Goal: Task Accomplishment & Management: Manage account settings

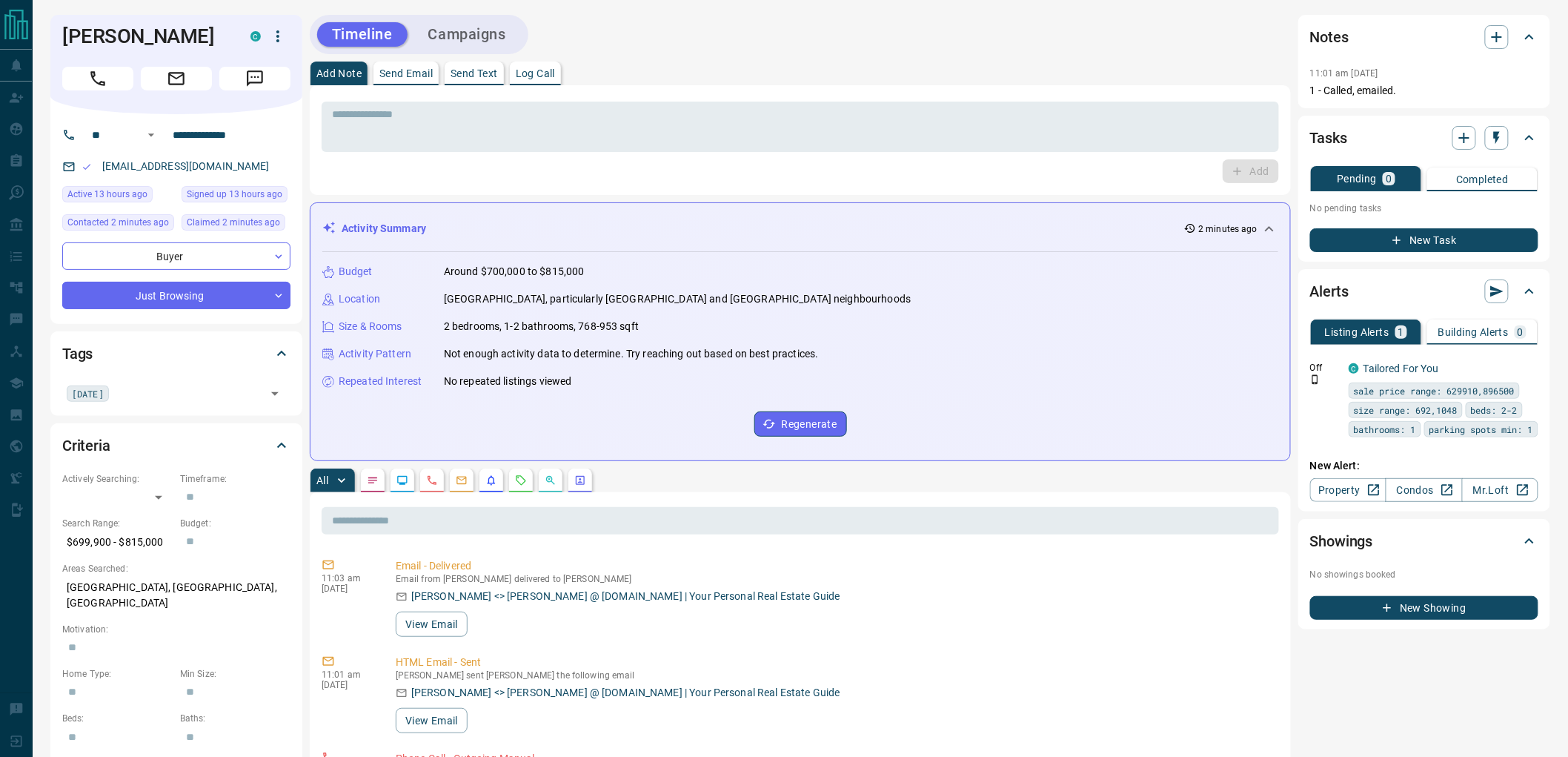
click at [461, 34] on button "Campaigns" at bounding box center [467, 34] width 107 height 25
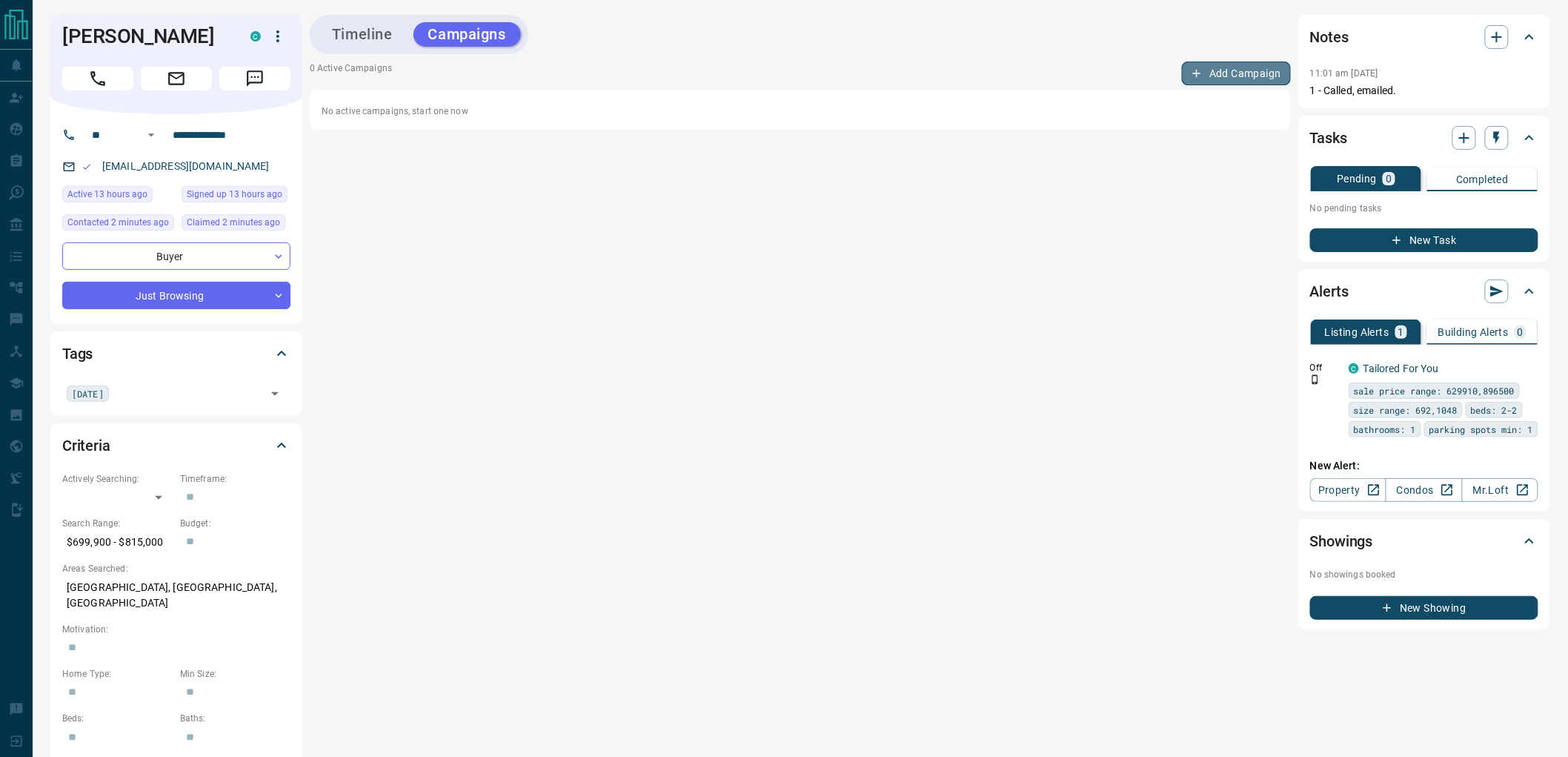
click at [1221, 74] on button "Add Campaign" at bounding box center [1236, 73] width 109 height 24
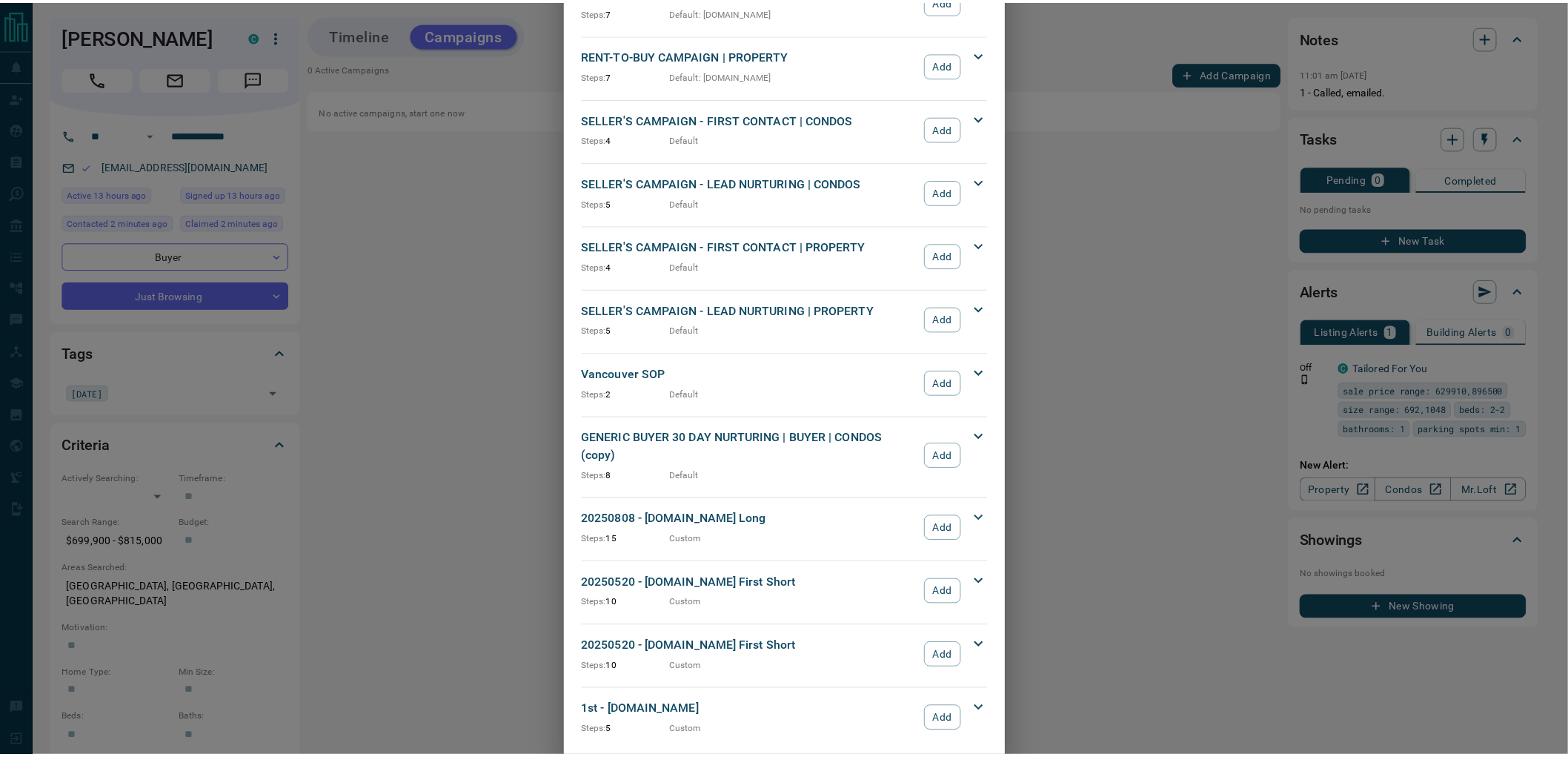
scroll to position [1227, 0]
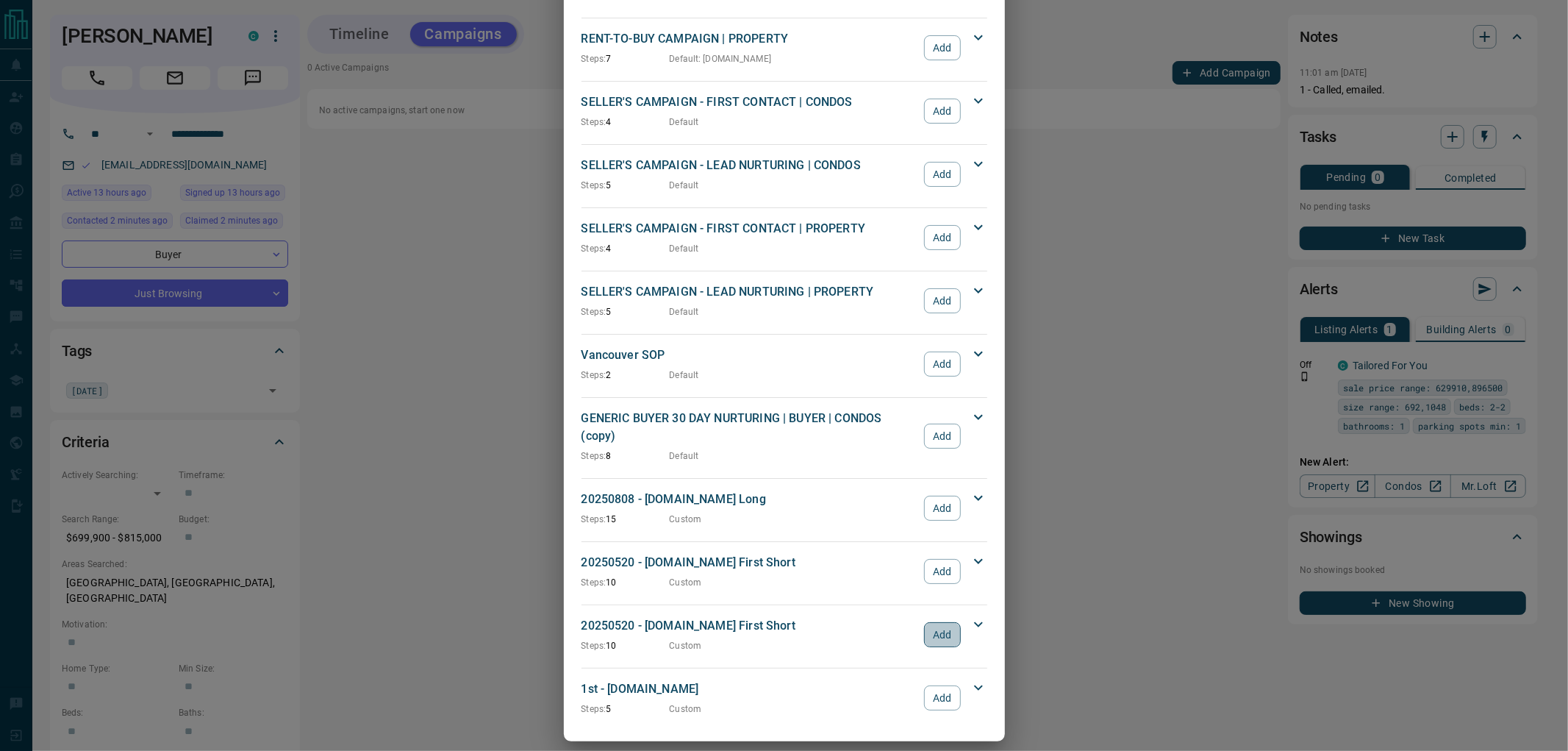
click at [928, 622] on button "Add" at bounding box center [942, 634] width 36 height 25
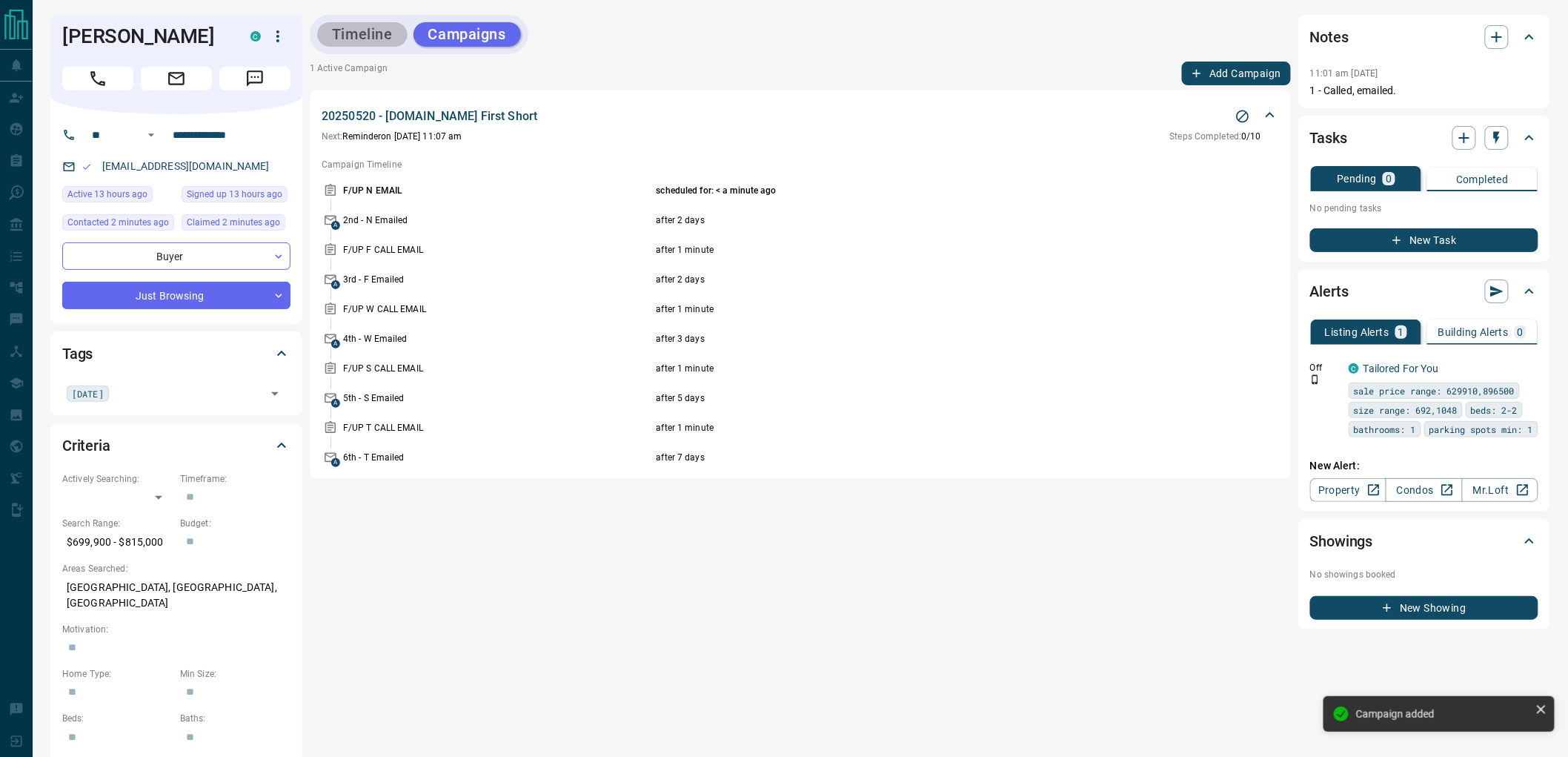
click at [378, 35] on button "Timeline" at bounding box center [361, 34] width 90 height 25
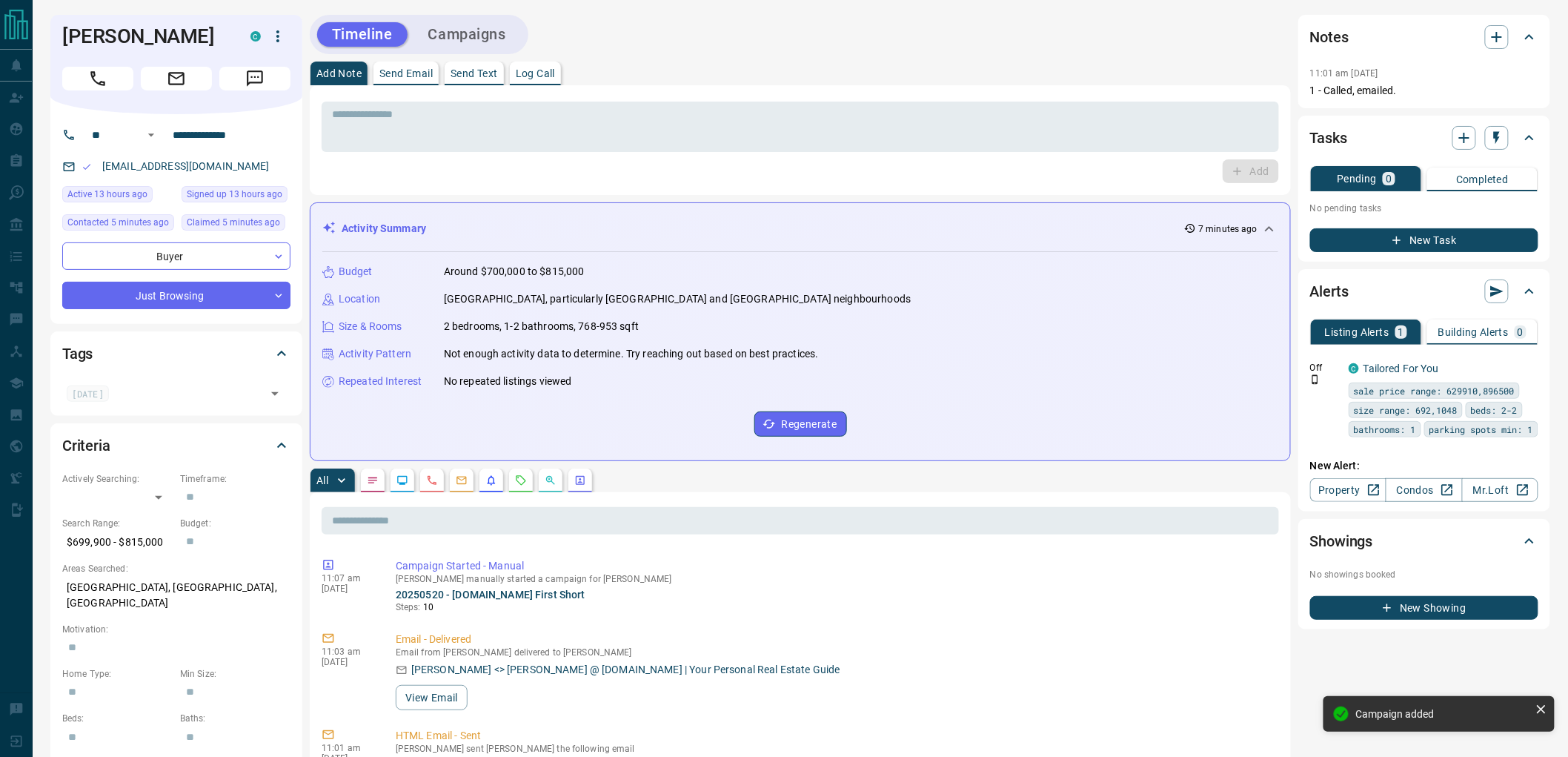
click at [1388, 235] on button "New Task" at bounding box center [1424, 240] width 229 height 24
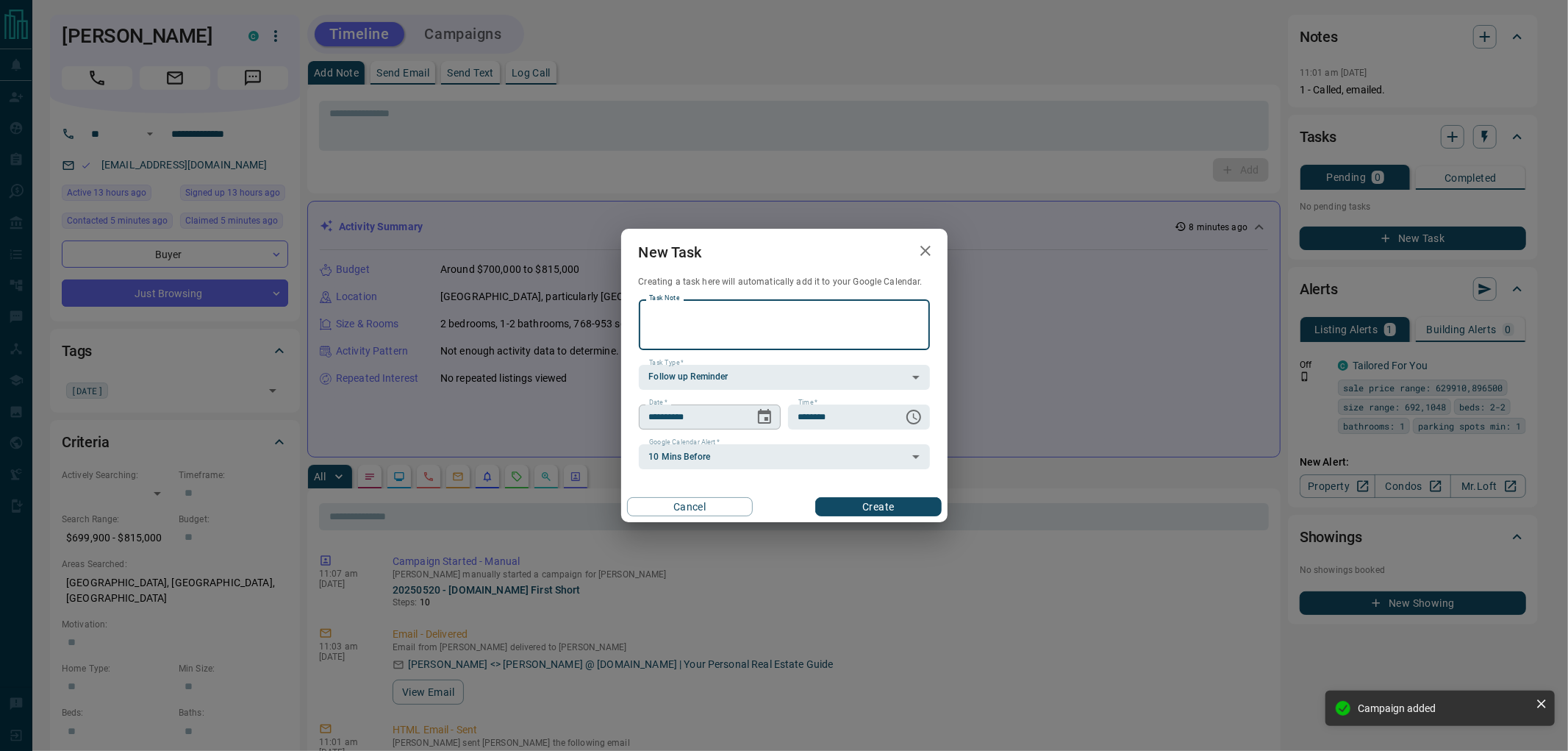
paste textarea "**********"
type textarea "**********"
click at [759, 421] on icon "Choose date, selected date is Oct 13, 2025" at bounding box center [764, 416] width 13 height 15
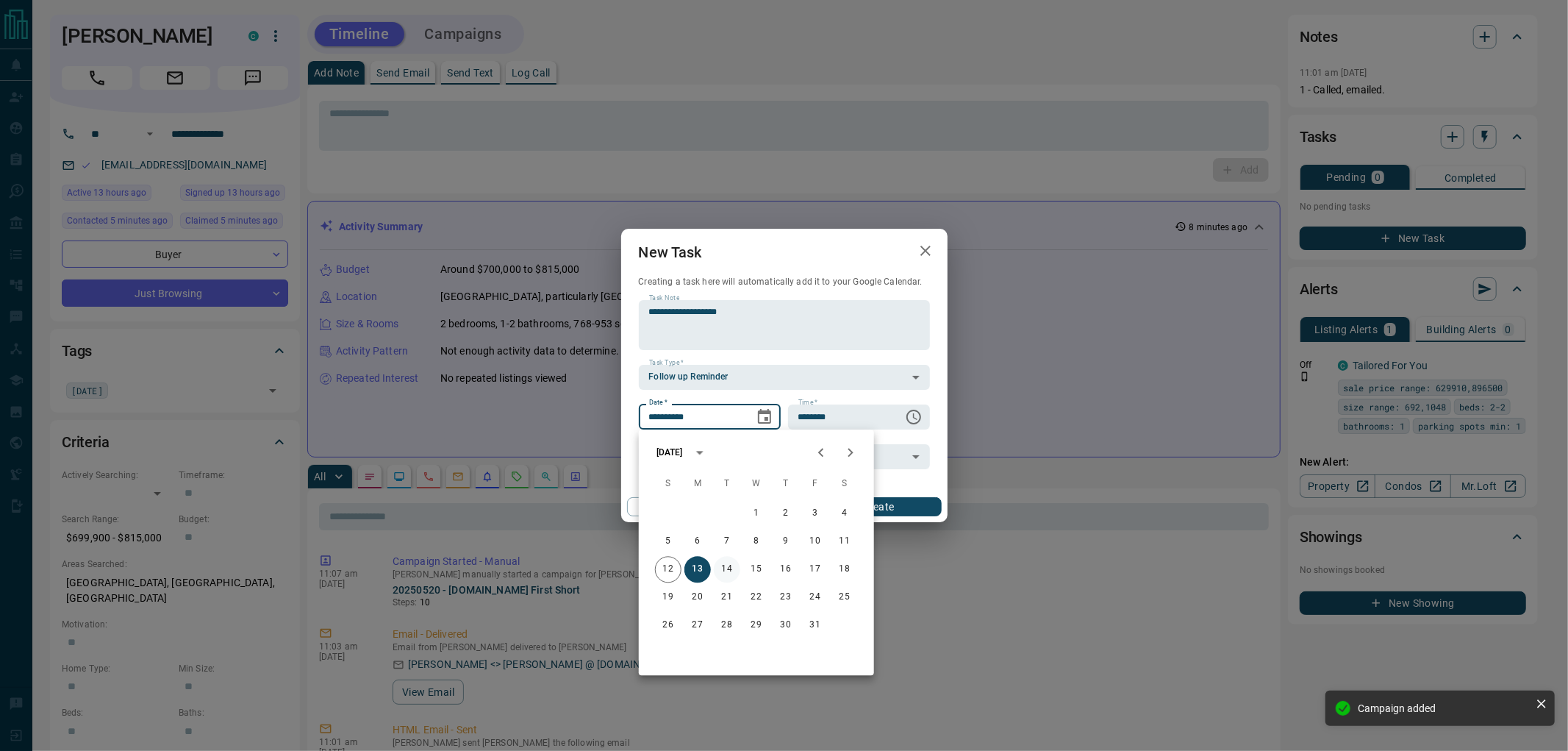
click at [723, 569] on button "14" at bounding box center [727, 569] width 26 height 26
type input "**********"
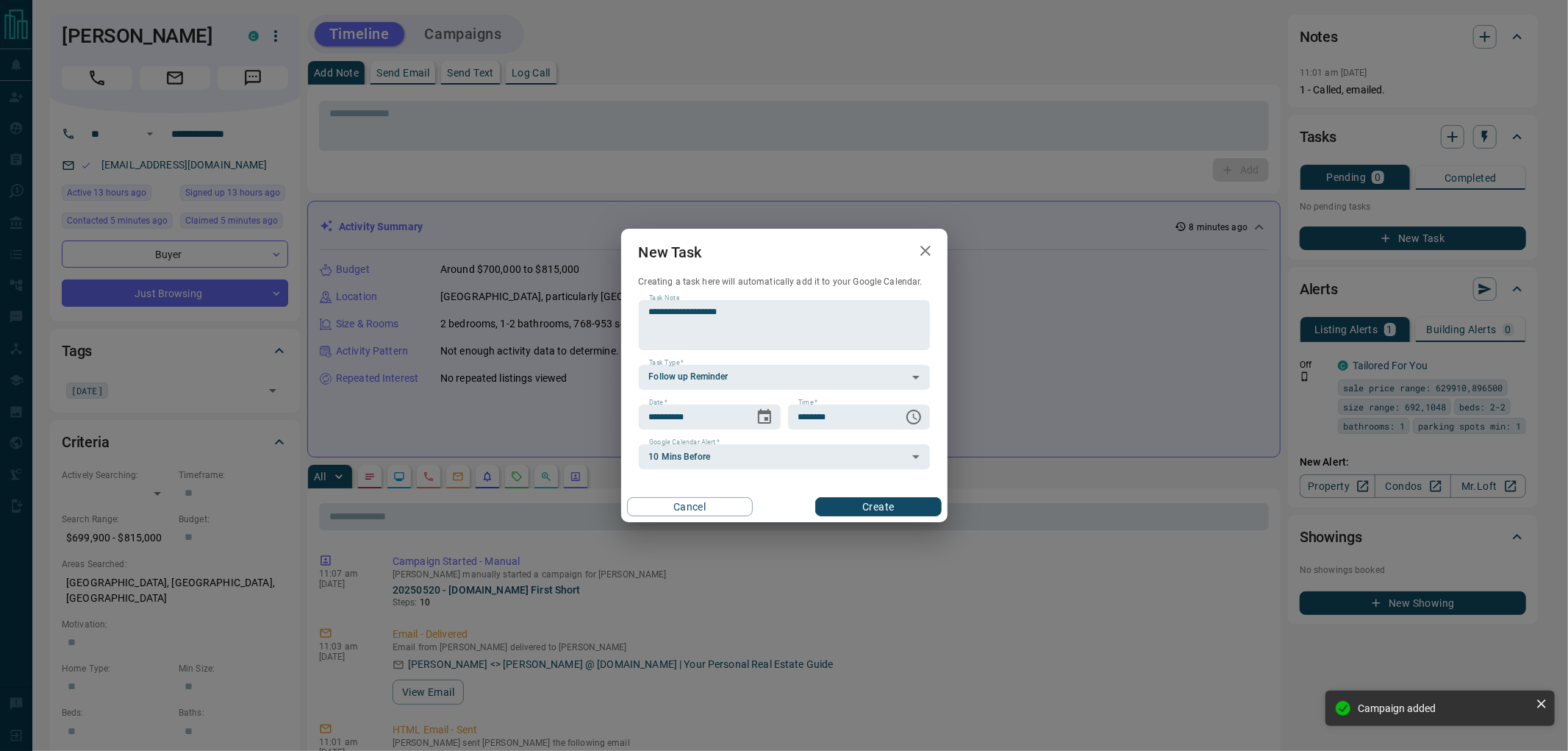
click at [869, 513] on button "Create" at bounding box center [878, 506] width 126 height 19
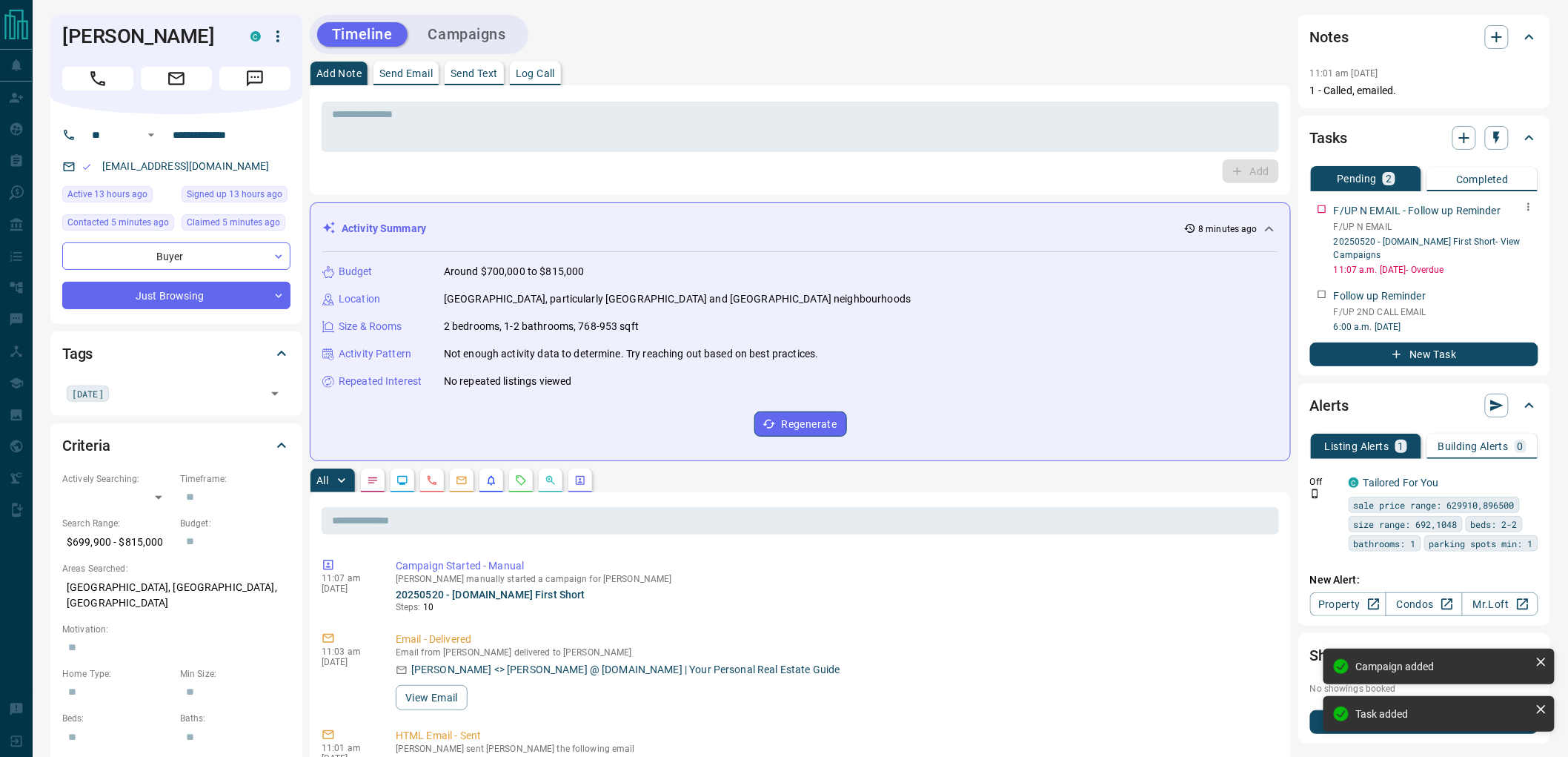
click at [1531, 212] on icon "button" at bounding box center [1528, 207] width 11 height 11
click at [1505, 267] on li "Delete" at bounding box center [1506, 256] width 65 height 22
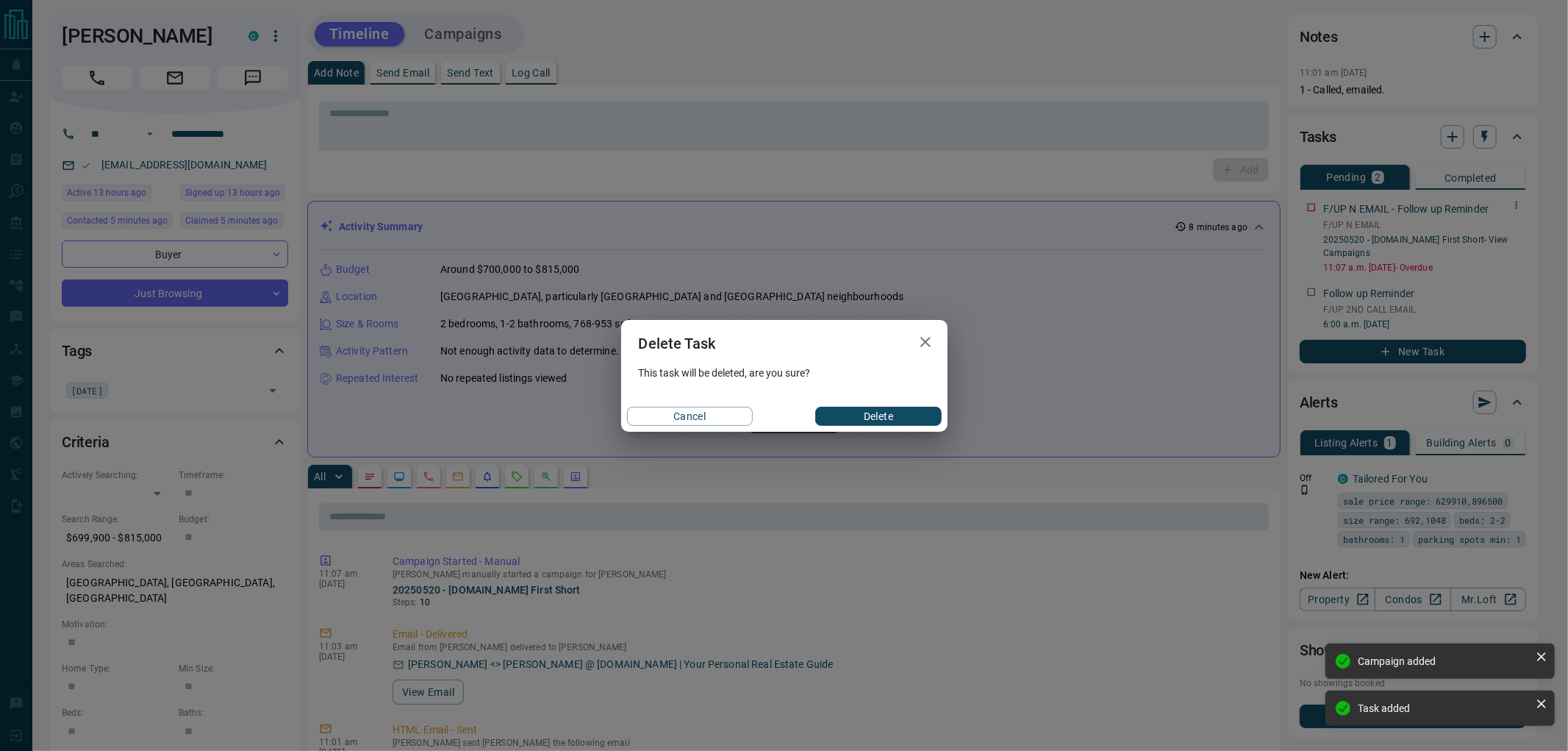
click at [858, 415] on button "Delete" at bounding box center [878, 416] width 126 height 19
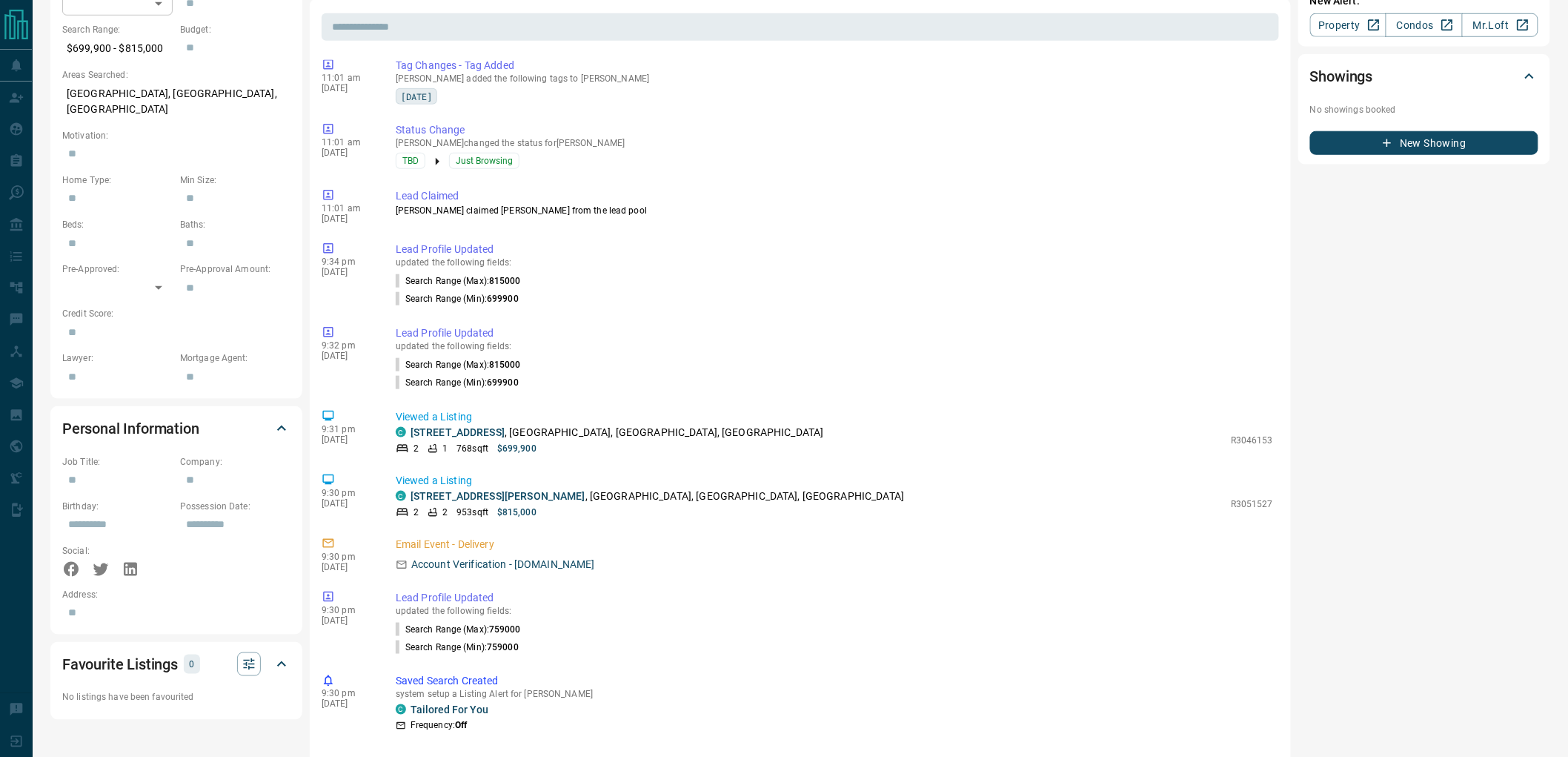
scroll to position [0, 0]
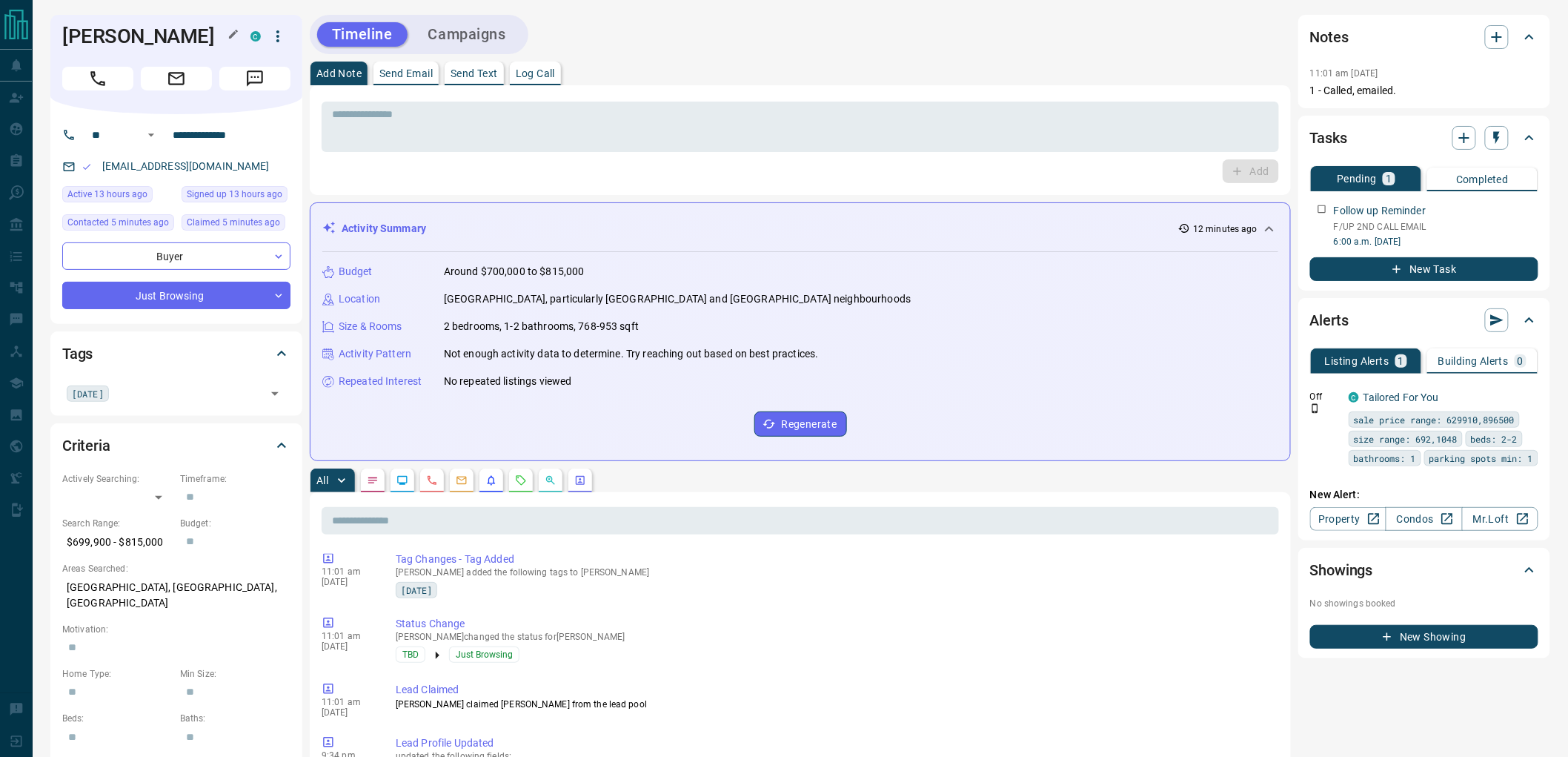
click at [77, 27] on h1 "[PERSON_NAME]" at bounding box center [145, 36] width 166 height 24
drag, startPoint x: 77, startPoint y: 27, endPoint x: 100, endPoint y: 43, distance: 28.0
click at [98, 41] on h1 "[PERSON_NAME]" at bounding box center [145, 36] width 166 height 24
copy h1 "[PERSON_NAME]"
click at [94, 33] on h1 "[PERSON_NAME]" at bounding box center [145, 36] width 166 height 24
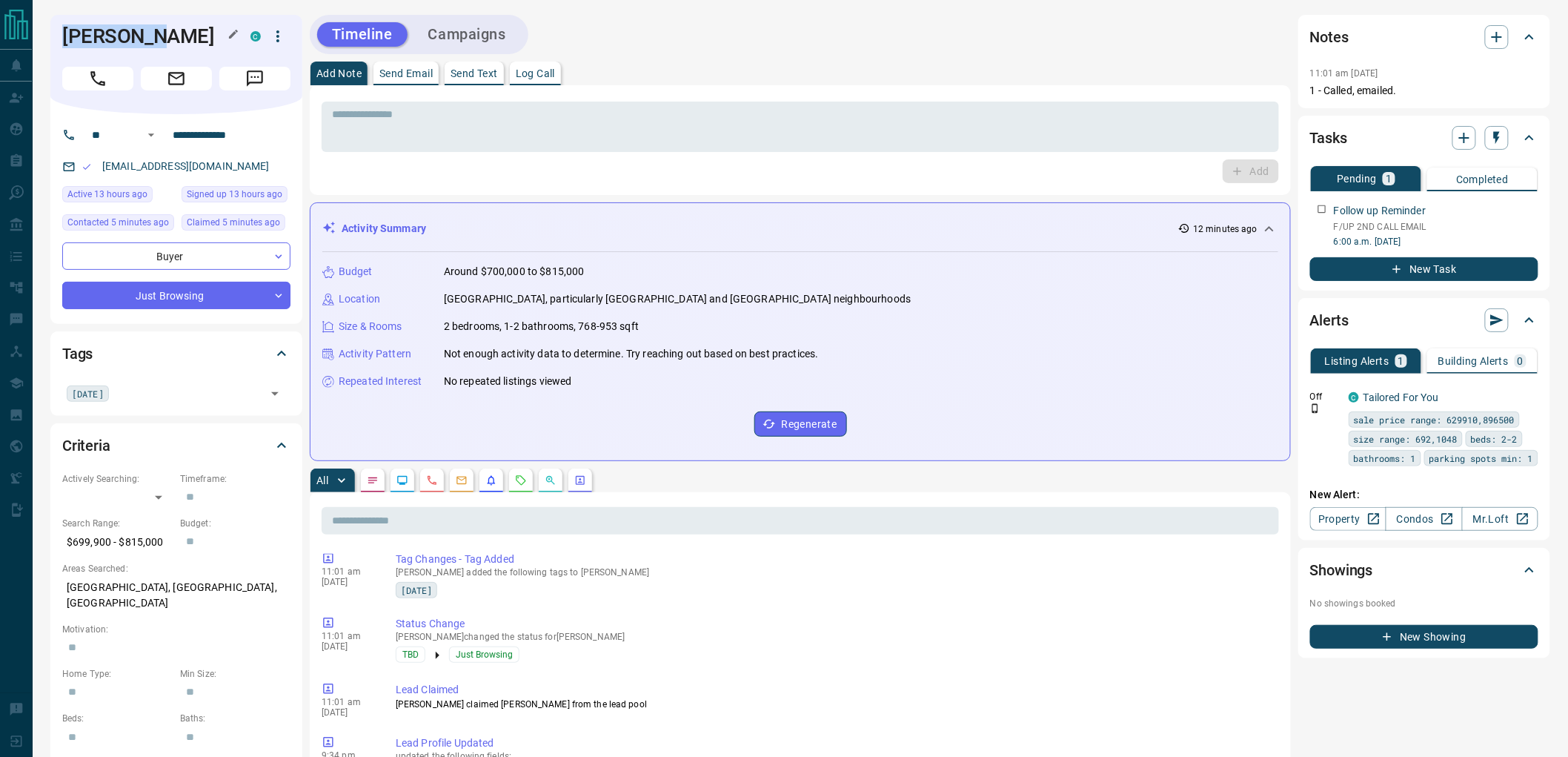
drag, startPoint x: 94, startPoint y: 33, endPoint x: 109, endPoint y: 62, distance: 32.6
click at [109, 48] on h1 "[PERSON_NAME]" at bounding box center [145, 36] width 166 height 24
copy h1 "[PERSON_NAME]"
